Goal: Navigation & Orientation: Find specific page/section

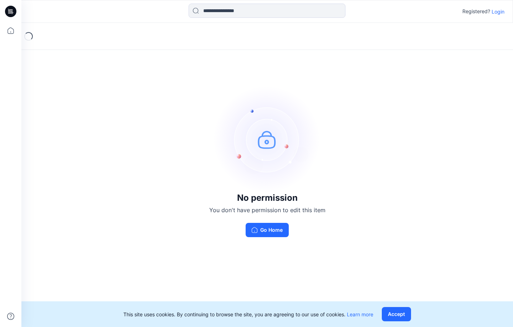
click at [496, 11] on p "Login" at bounding box center [497, 11] width 13 height 7
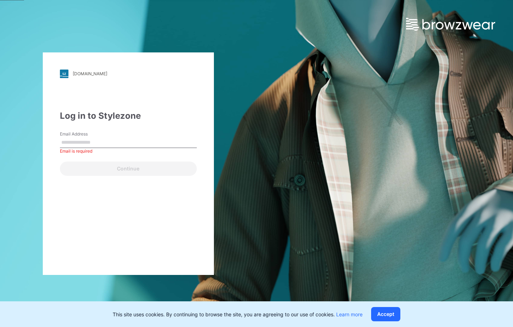
click at [104, 140] on input "Email Address" at bounding box center [128, 142] width 137 height 11
paste input "**********"
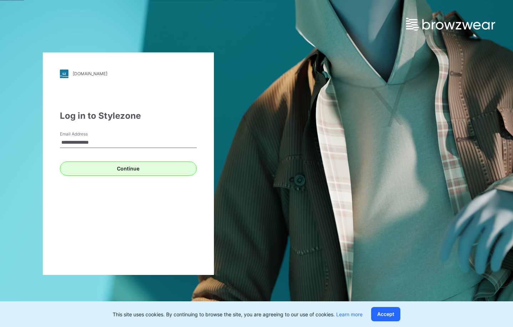
type input "**********"
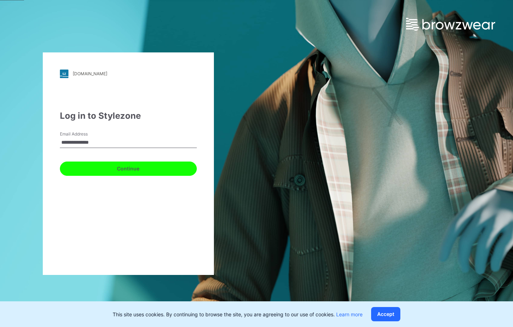
click at [104, 169] on button "Continue" at bounding box center [128, 168] width 137 height 14
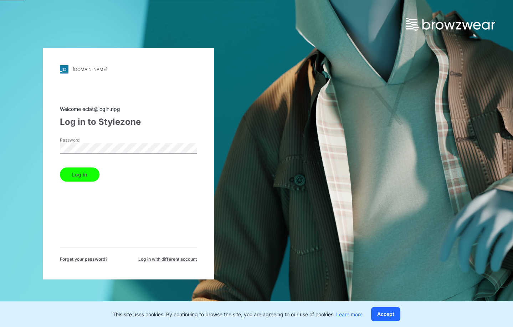
click at [47, 149] on div "[DOMAIN_NAME] Loading... Welcome eclat@login.npg Log in to Stylezone Password L…" at bounding box center [128, 163] width 171 height 231
click at [77, 177] on button "Log in" at bounding box center [80, 174] width 40 height 14
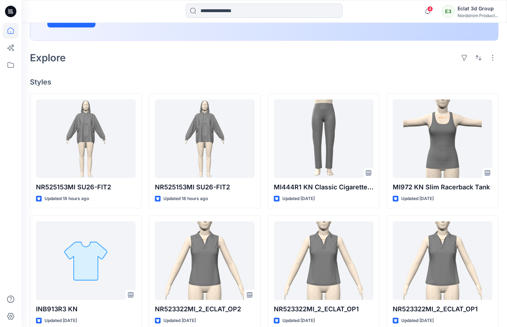
scroll to position [178, 0]
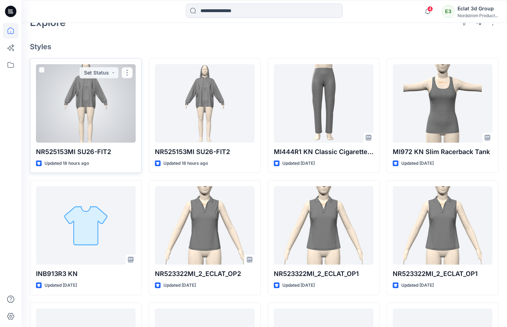
click at [88, 112] on div at bounding box center [86, 103] width 100 height 78
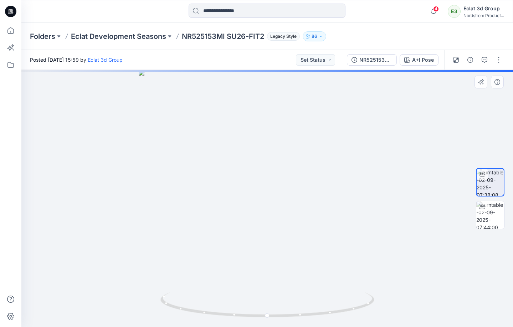
click at [423, 221] on div at bounding box center [266, 198] width 491 height 257
click at [453, 229] on div at bounding box center [266, 198] width 491 height 257
click at [451, 216] on div at bounding box center [266, 198] width 491 height 257
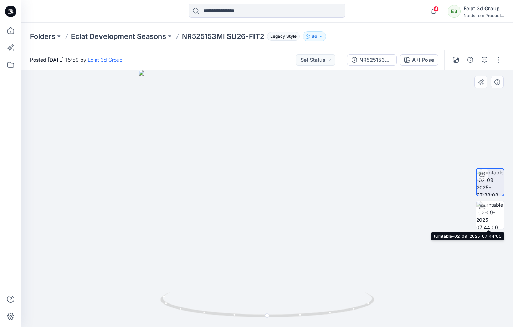
click at [431, 183] on div at bounding box center [266, 198] width 491 height 257
drag, startPoint x: 305, startPoint y: 195, endPoint x: 360, endPoint y: 194, distance: 55.6
click at [366, 194] on div at bounding box center [266, 198] width 491 height 257
drag, startPoint x: 235, startPoint y: 196, endPoint x: 298, endPoint y: 199, distance: 63.1
click at [298, 199] on div at bounding box center [266, 198] width 491 height 257
